Goal: Navigation & Orientation: Find specific page/section

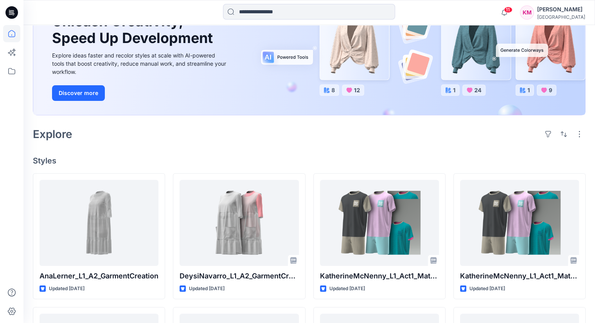
scroll to position [100, 0]
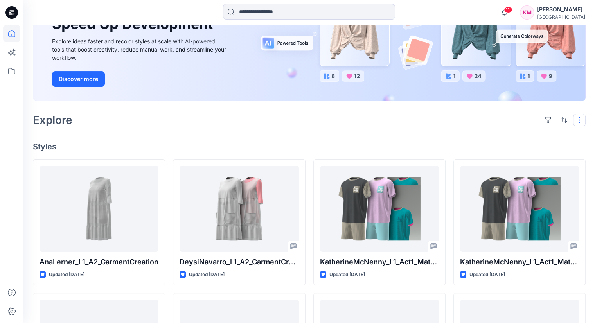
click at [583, 125] on button "button" at bounding box center [579, 120] width 13 height 13
click at [546, 118] on button "button" at bounding box center [548, 120] width 13 height 13
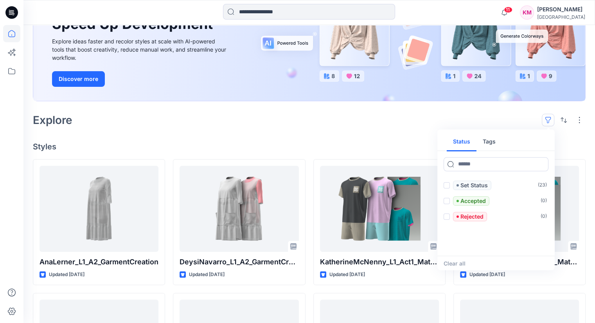
click at [135, 149] on h4 "Styles" at bounding box center [309, 146] width 552 height 9
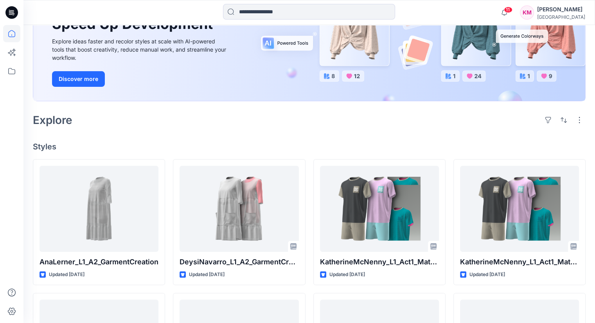
click at [11, 12] on icon at bounding box center [11, 12] width 13 height 13
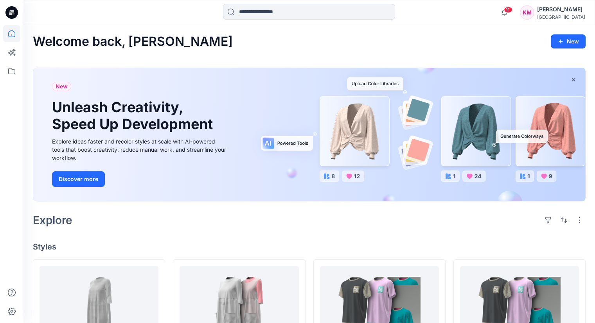
click at [547, 11] on div "[PERSON_NAME]" at bounding box center [561, 9] width 48 height 9
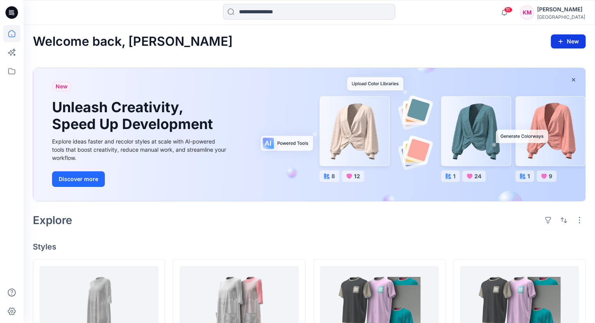
click at [579, 38] on button "New" at bounding box center [568, 41] width 35 height 14
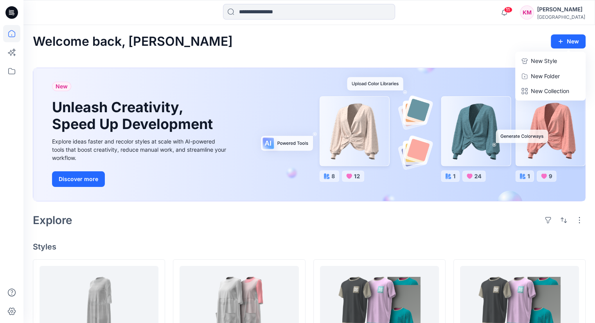
click at [259, 77] on div "New Unleash Creativity, Speed Up Development Explore ideas faster and recolor s…" at bounding box center [309, 134] width 552 height 133
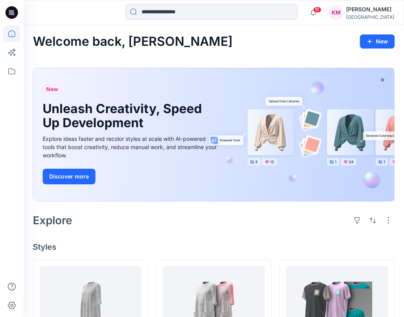
click at [367, 9] on div "[PERSON_NAME]" at bounding box center [370, 9] width 48 height 9
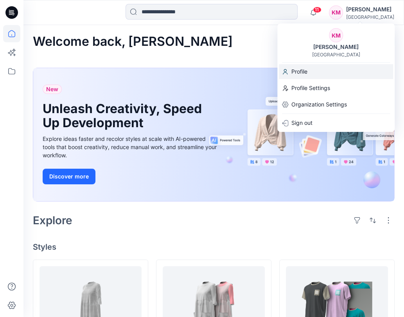
click at [313, 75] on div "Profile" at bounding box center [336, 71] width 114 height 15
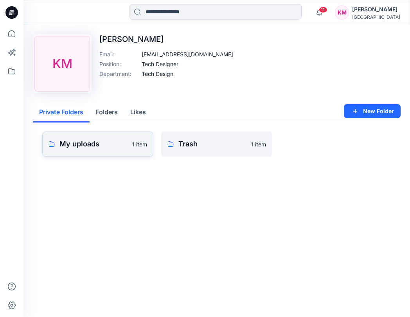
click at [106, 144] on p "My uploads" at bounding box center [93, 143] width 68 height 11
